Goal: Task Accomplishment & Management: Manage account settings

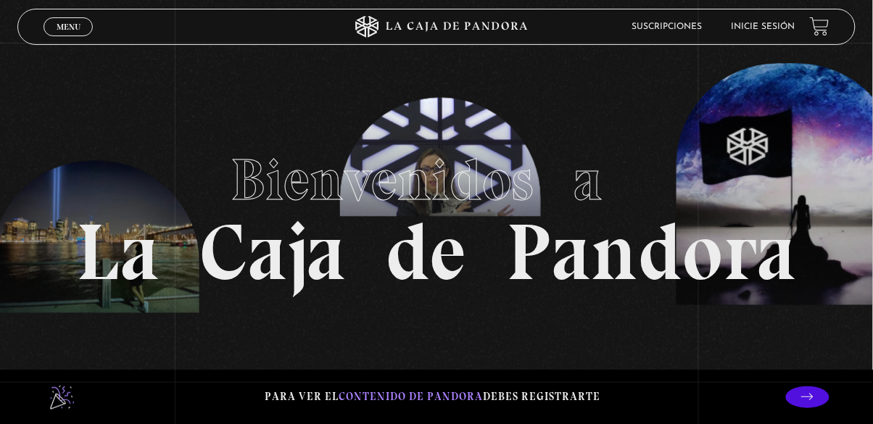
click at [72, 26] on span "Menu" at bounding box center [69, 26] width 24 height 9
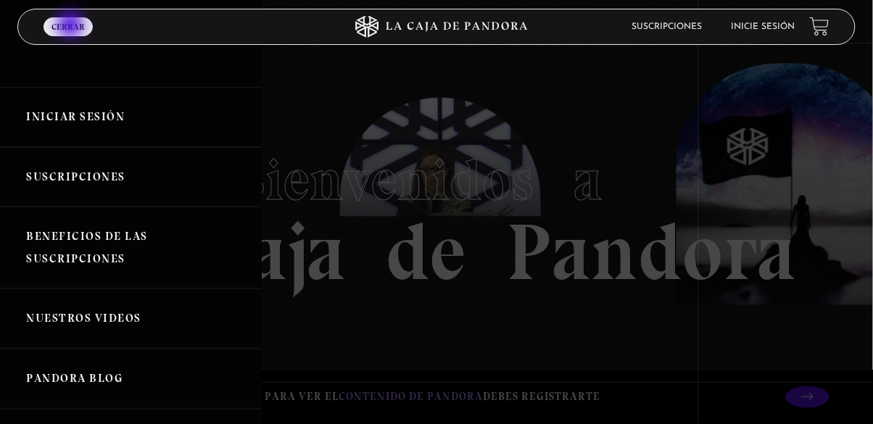
click at [103, 117] on link "Iniciar Sesión" at bounding box center [131, 117] width 262 height 60
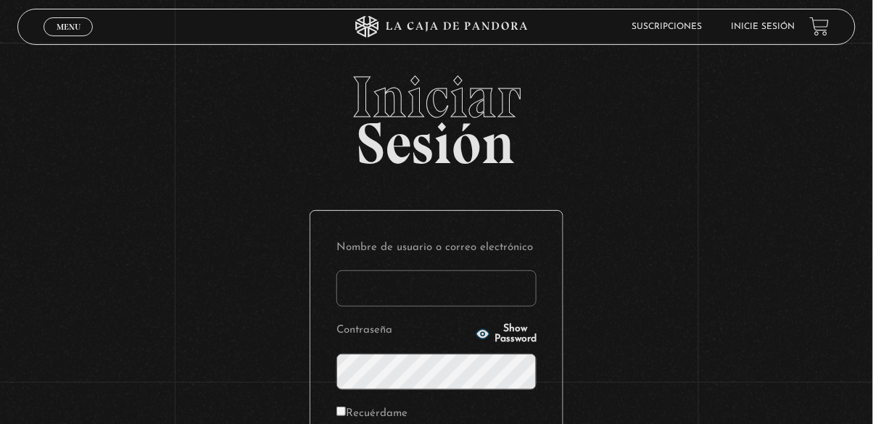
click at [444, 294] on input "Nombre de usuario o correo electrónico" at bounding box center [436, 288] width 200 height 36
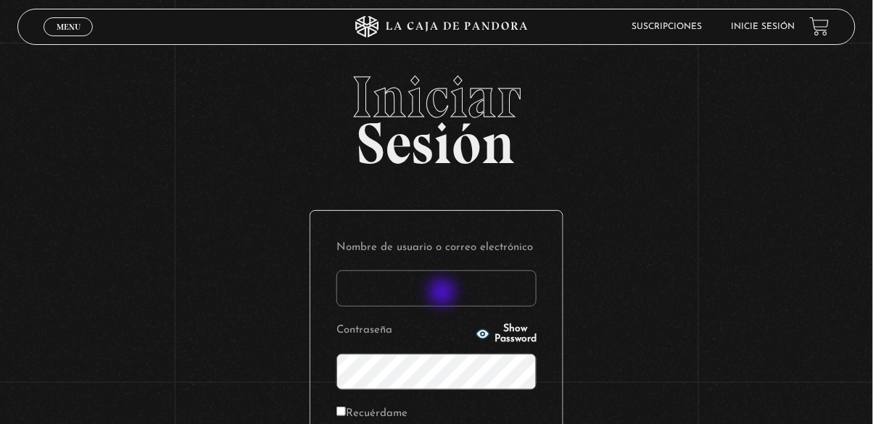
type input "danileiva0717@gmail.com"
